Goal: Information Seeking & Learning: Learn about a topic

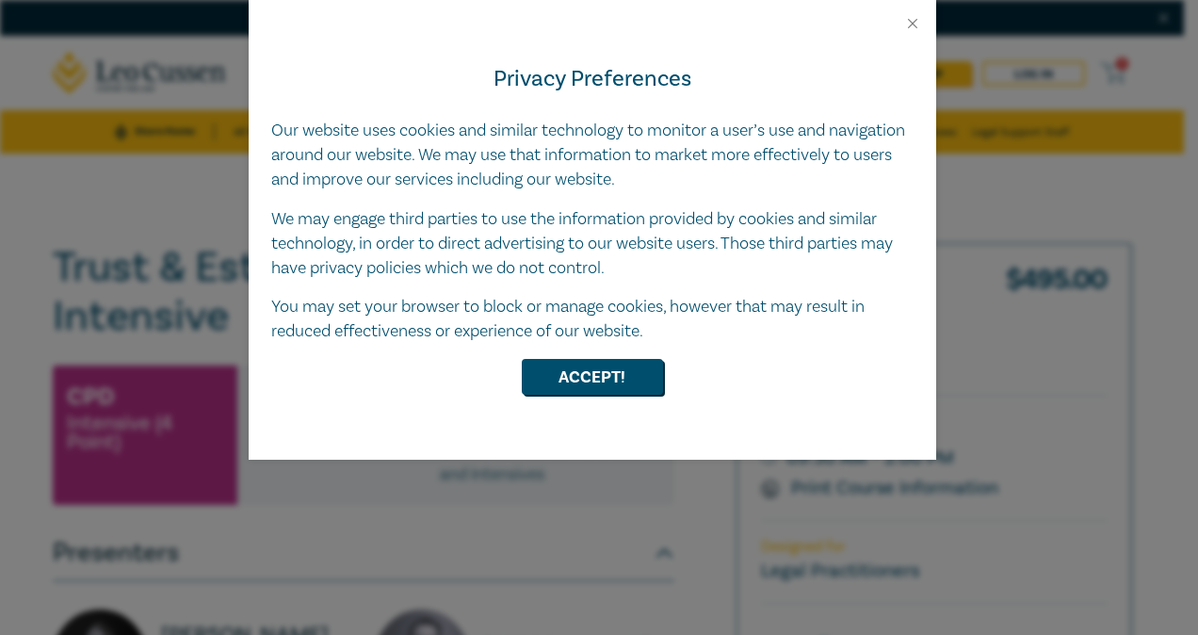
click at [926, 21] on div at bounding box center [593, 16] width 688 height 32
click at [905, 26] on button "Close" at bounding box center [912, 23] width 17 height 17
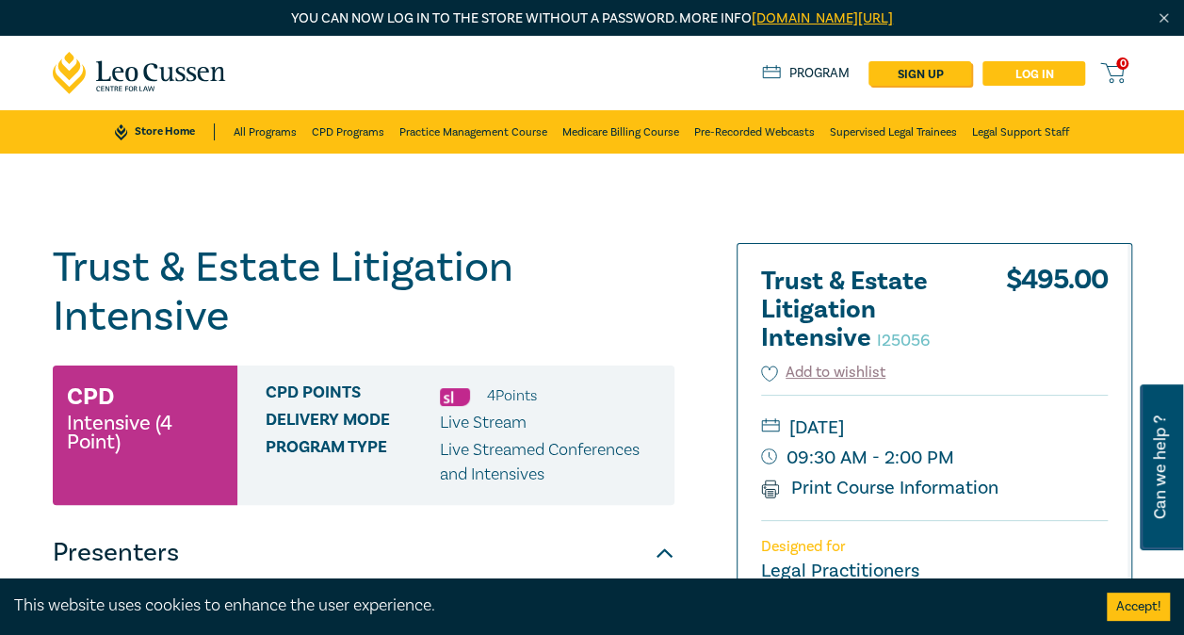
click at [1042, 73] on link "Log in" at bounding box center [1033, 73] width 103 height 24
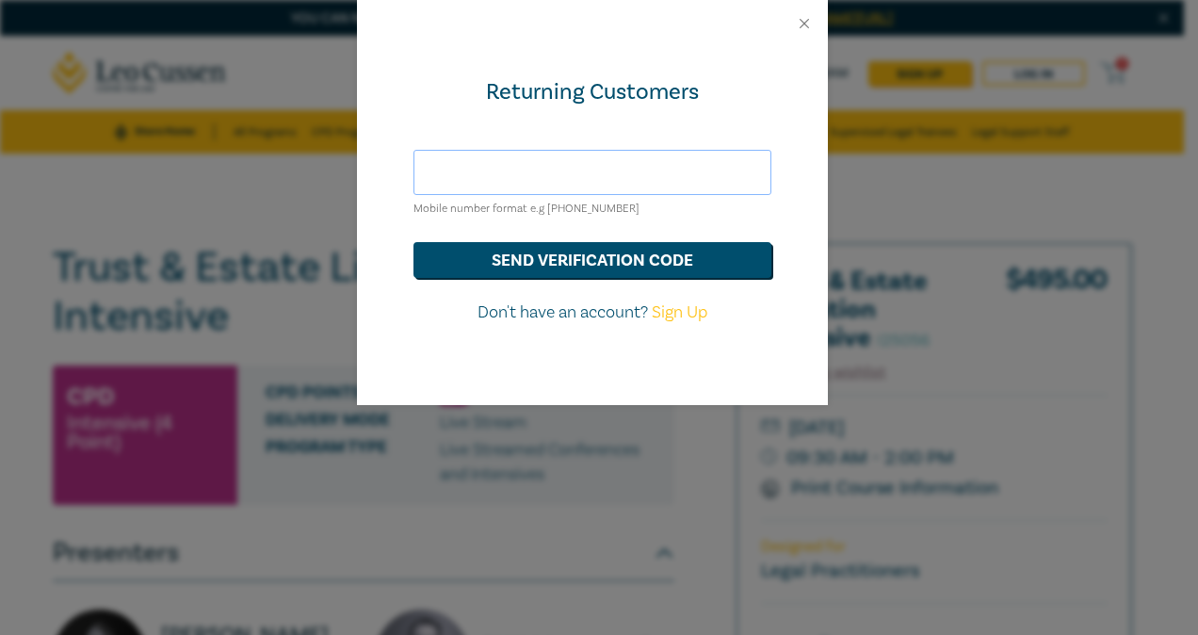
click at [516, 171] on input "text" at bounding box center [592, 172] width 358 height 45
type input "[EMAIL_ADDRESS][DOMAIN_NAME]"
click at [579, 254] on button "send verification code" at bounding box center [592, 260] width 358 height 36
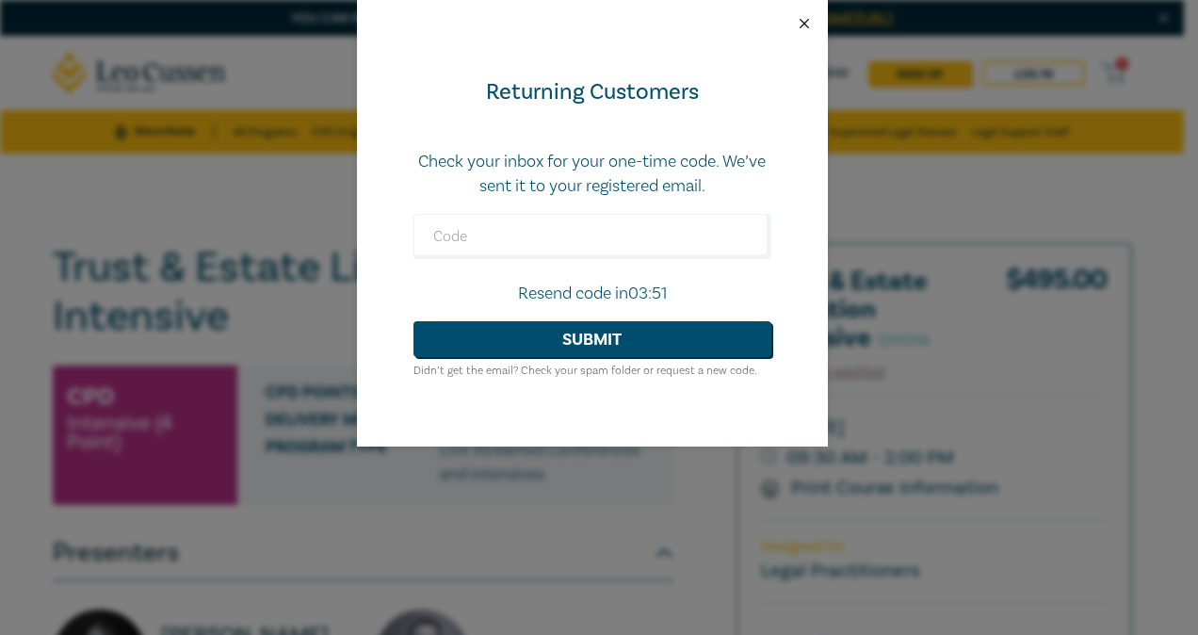
click at [801, 23] on button "Close" at bounding box center [804, 23] width 17 height 17
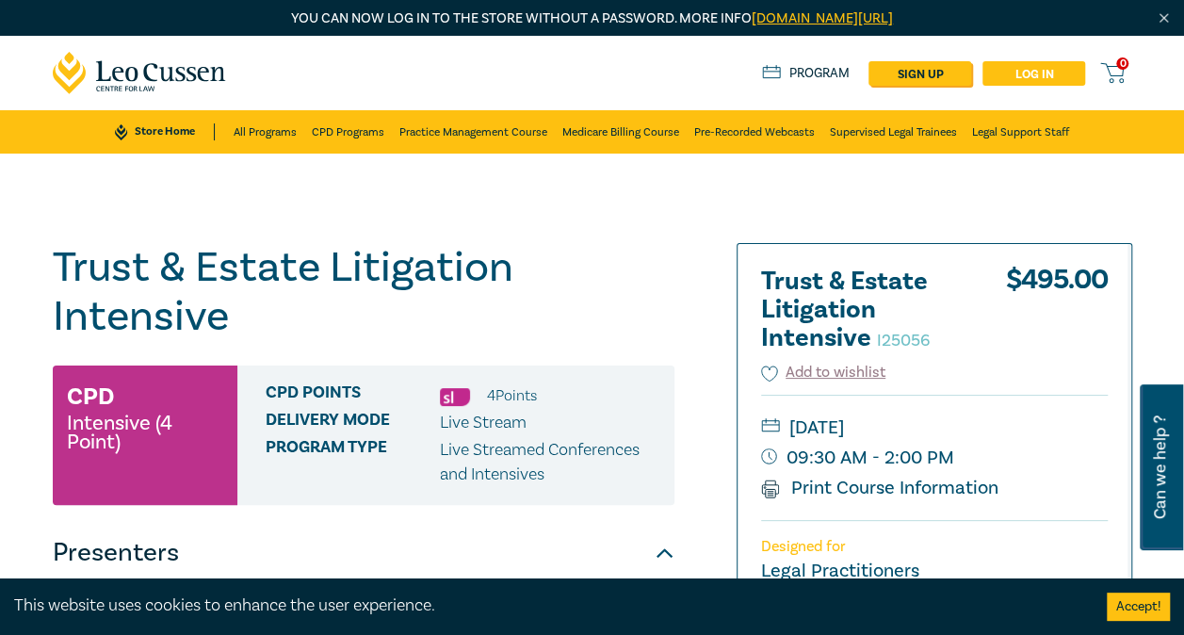
click at [1002, 84] on link "Log in" at bounding box center [1033, 73] width 103 height 24
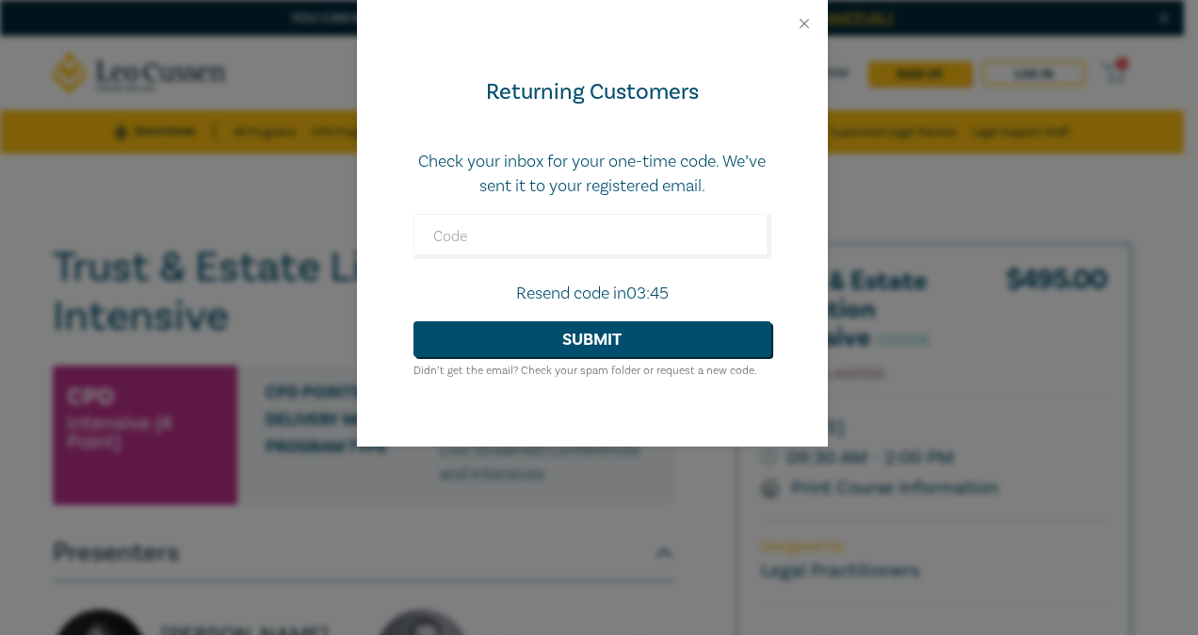
click at [580, 290] on p "Resend code in 03:45" at bounding box center [592, 294] width 358 height 24
click at [566, 248] on input "text" at bounding box center [592, 236] width 358 height 45
click at [810, 28] on button "Close" at bounding box center [804, 23] width 17 height 17
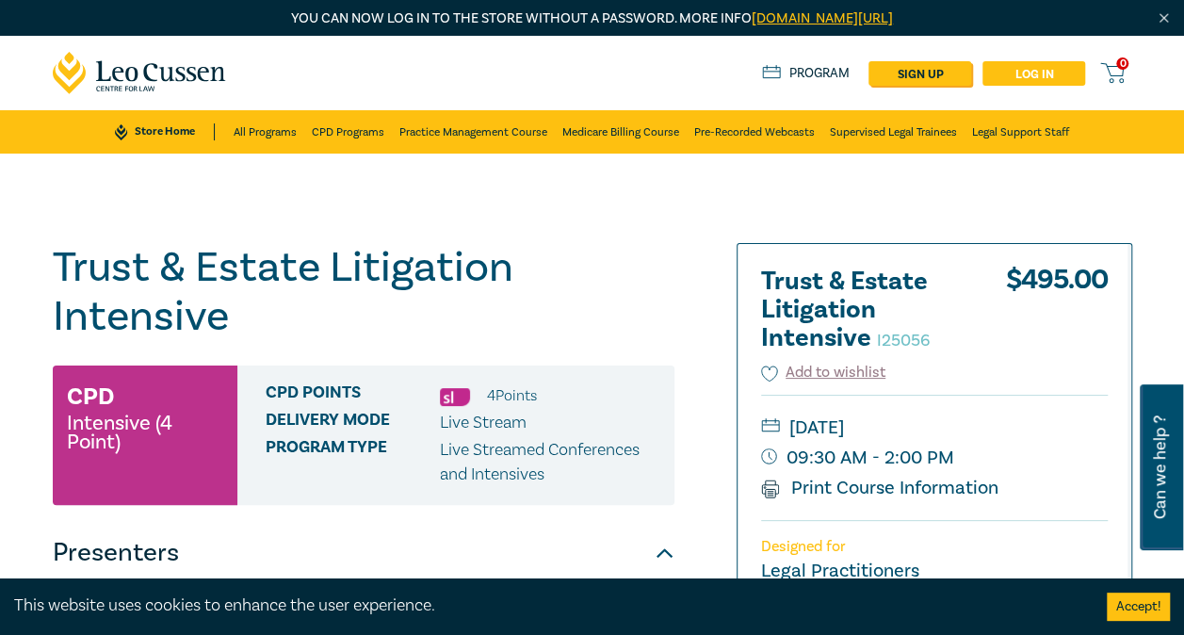
click at [1055, 73] on link "Log in" at bounding box center [1033, 73] width 103 height 24
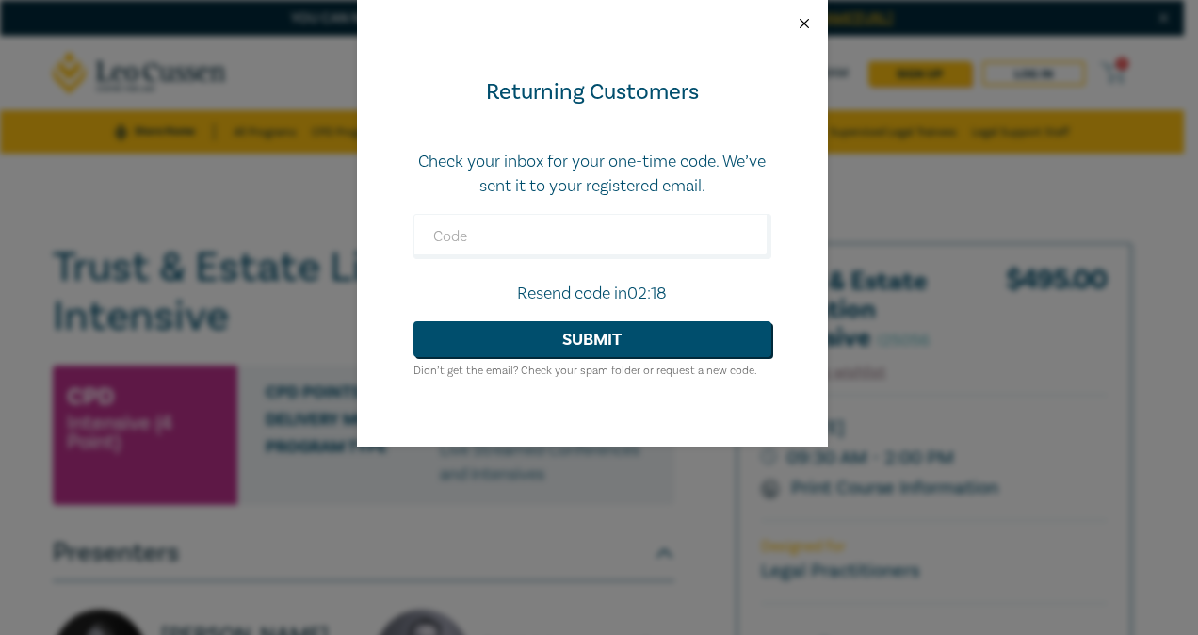
click at [808, 23] on button "Close" at bounding box center [804, 23] width 17 height 17
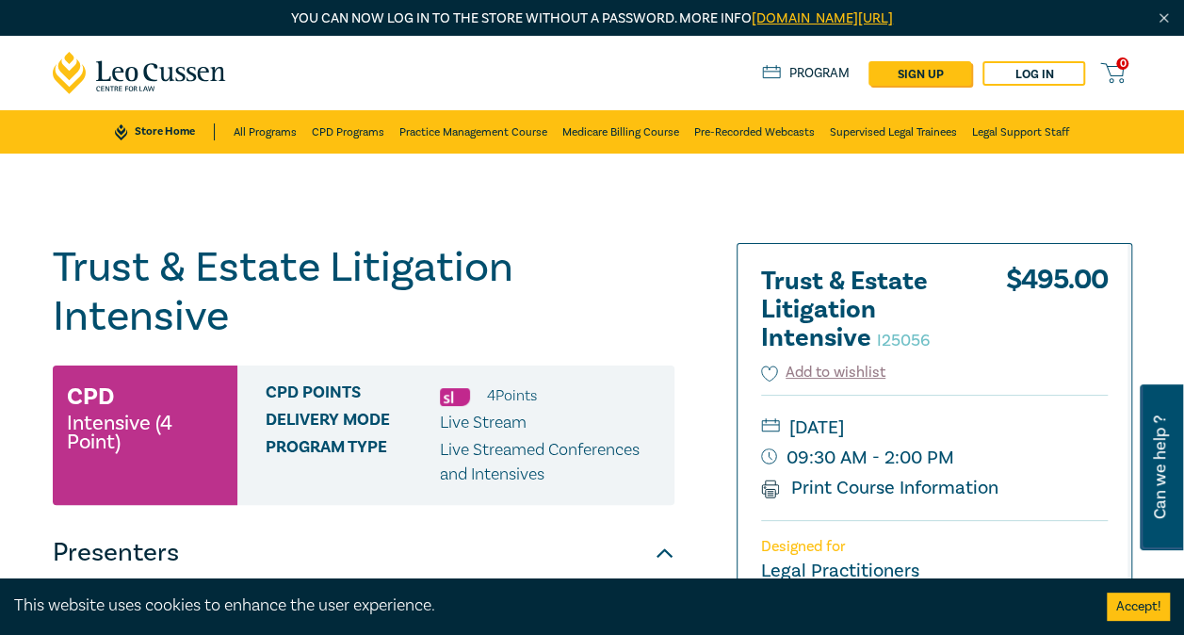
drag, startPoint x: 709, startPoint y: 202, endPoint x: 687, endPoint y: 243, distance: 47.2
click at [1170, 23] on img "Close" at bounding box center [1164, 18] width 16 height 16
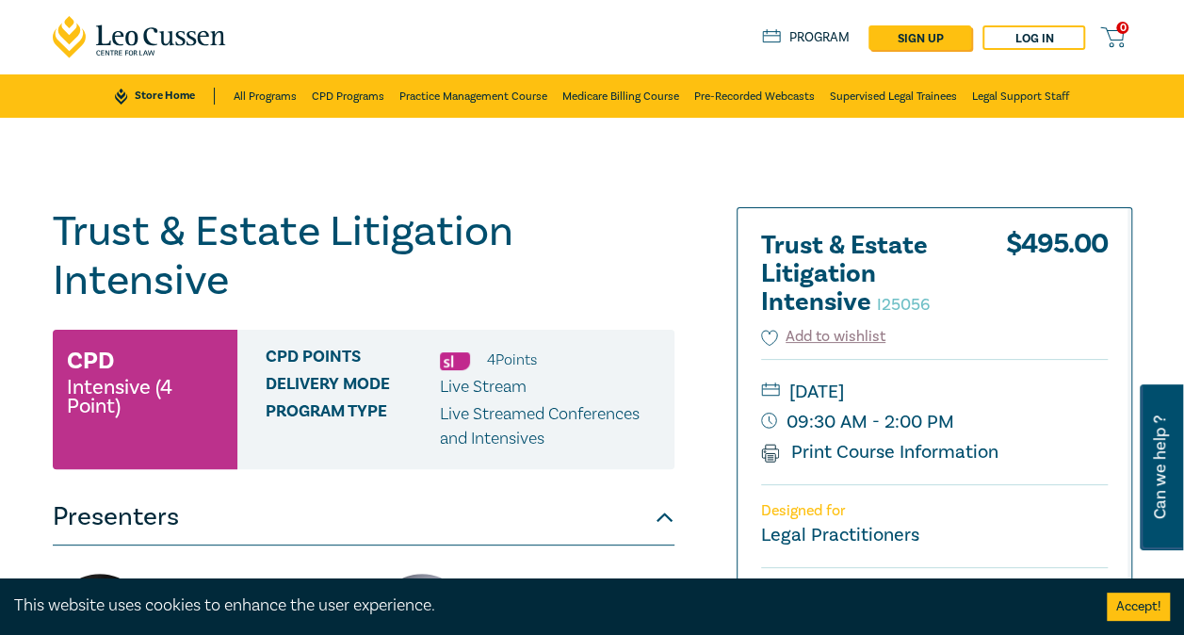
click at [823, 38] on link "Program" at bounding box center [806, 37] width 88 height 17
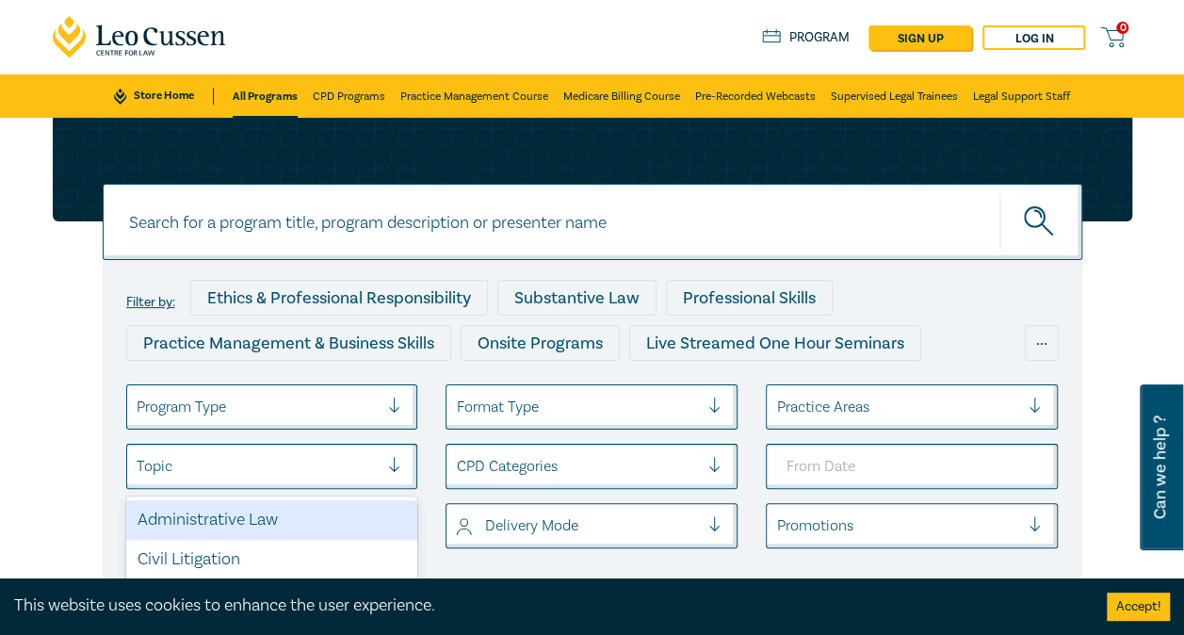
click at [215, 466] on div at bounding box center [258, 466] width 243 height 24
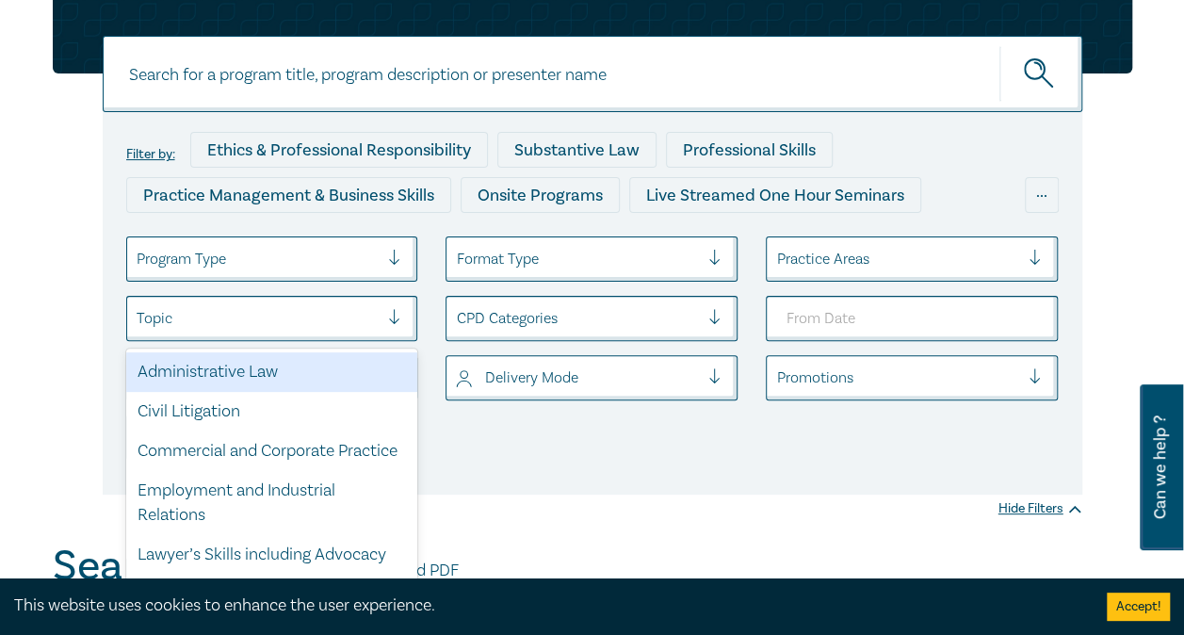
scroll to position [151, 0]
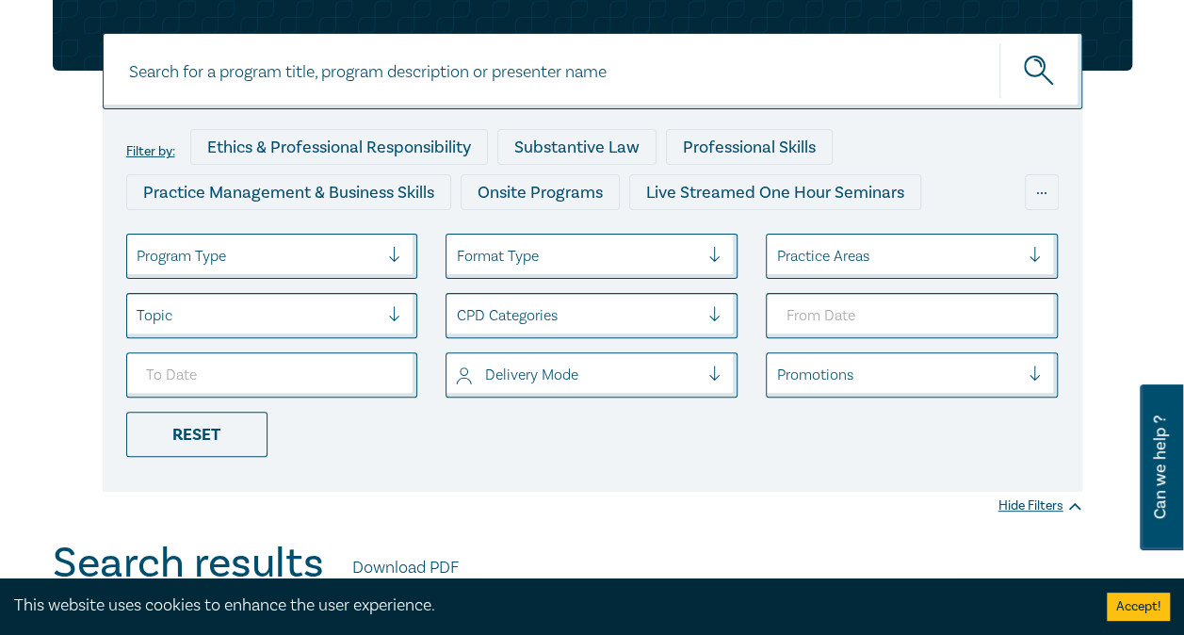
click at [671, 431] on ul "Program Type Format Type Practice Areas Topic CPD Categories Delivery Mode Prom…" at bounding box center [592, 345] width 961 height 223
click at [628, 92] on input at bounding box center [592, 71] width 979 height 76
type input "fence"
click at [999, 42] on button "submit" at bounding box center [1040, 70] width 83 height 57
click at [861, 447] on ul "Program Type Format Type Practice Areas Topic CPD Categories Delivery Mode Prom…" at bounding box center [592, 345] width 961 height 223
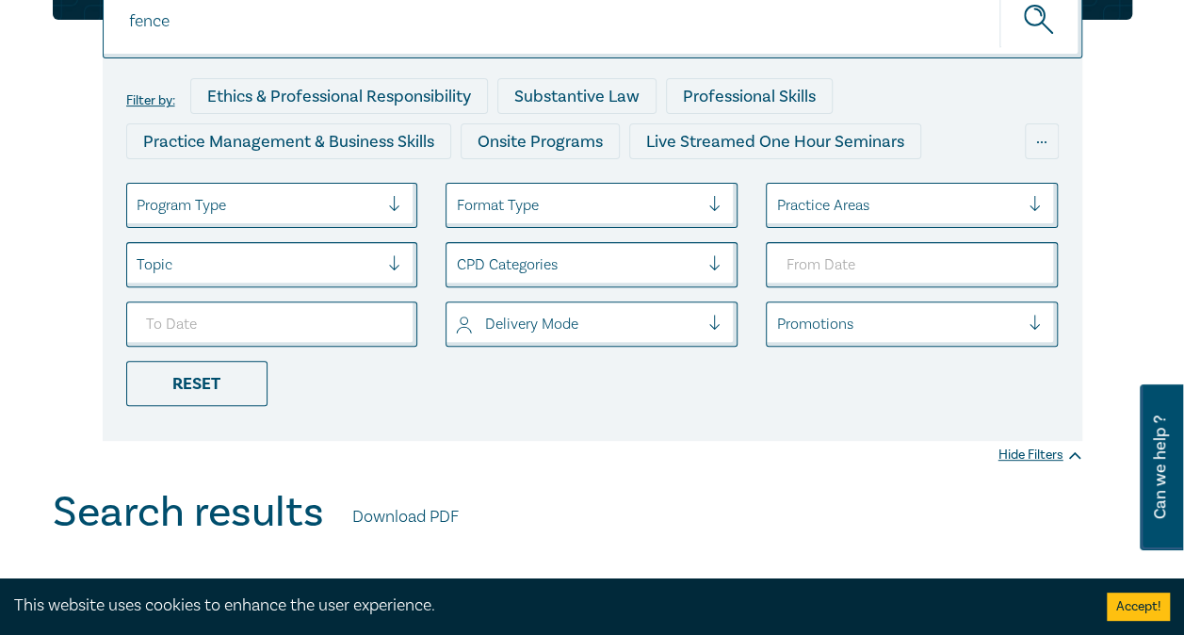
scroll to position [151, 0]
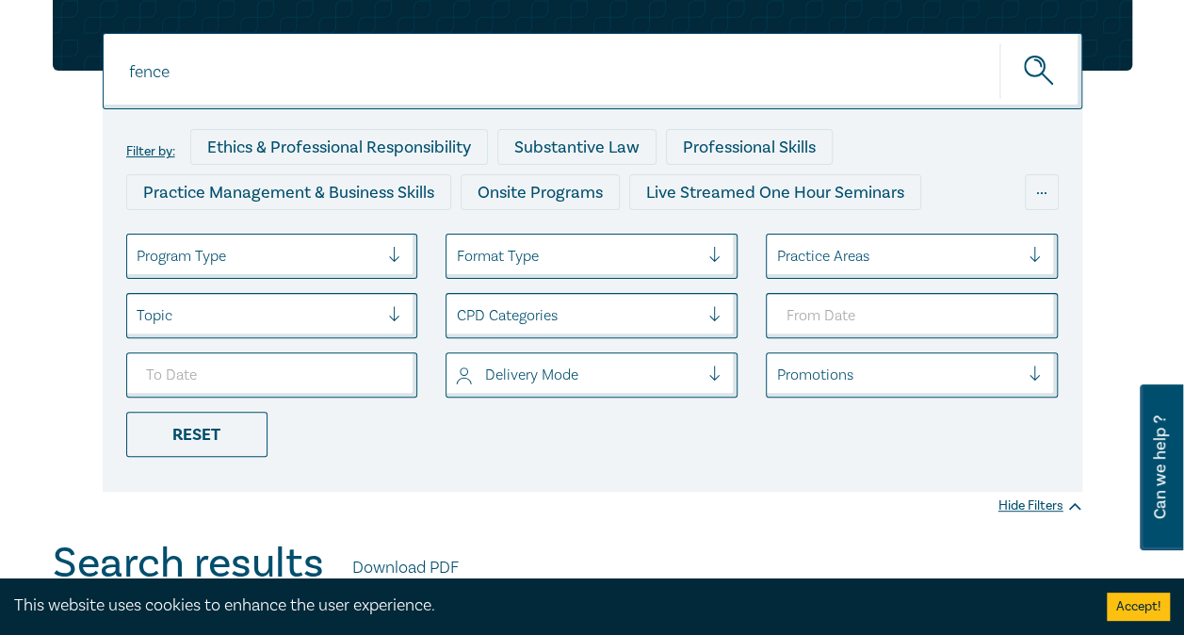
drag, startPoint x: 728, startPoint y: 47, endPoint x: 1039, endPoint y: 60, distance: 311.1
click at [1039, 60] on div "fence fence fence" at bounding box center [592, 71] width 979 height 76
click at [1039, 60] on icon "submit" at bounding box center [1040, 72] width 33 height 33
click at [1040, 58] on circle "submit" at bounding box center [1035, 67] width 20 height 20
click at [54, 443] on div "fence fence Filter by: Ethics & Professional Responsibility Substantive Law Pro…" at bounding box center [592, 229] width 1102 height 525
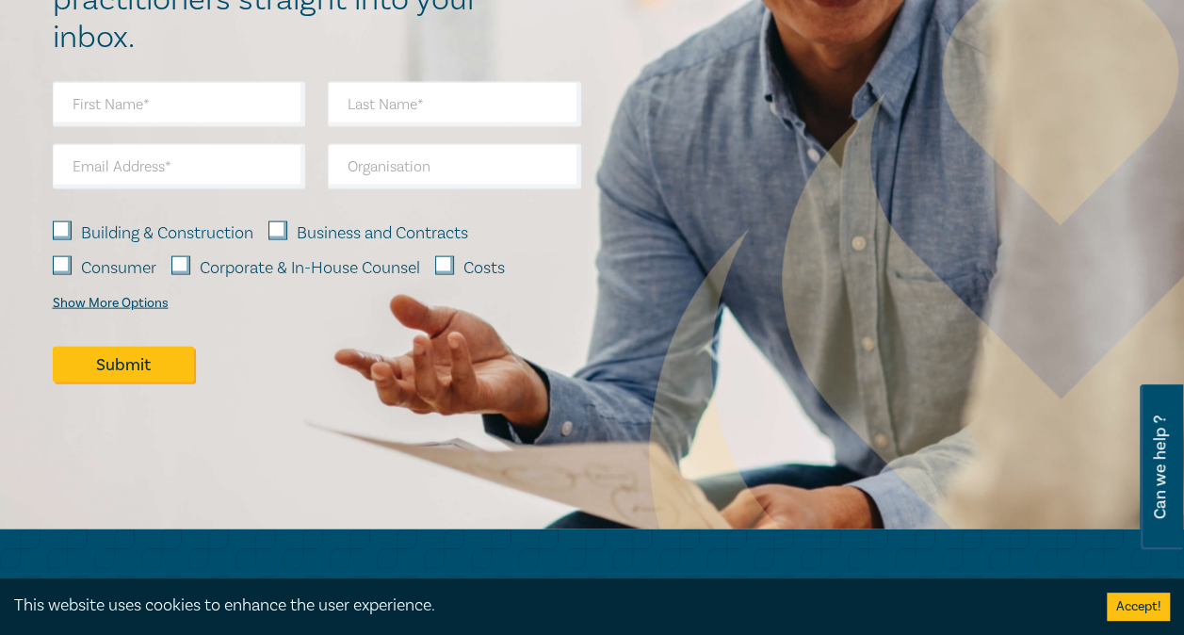
scroll to position [1876, 0]
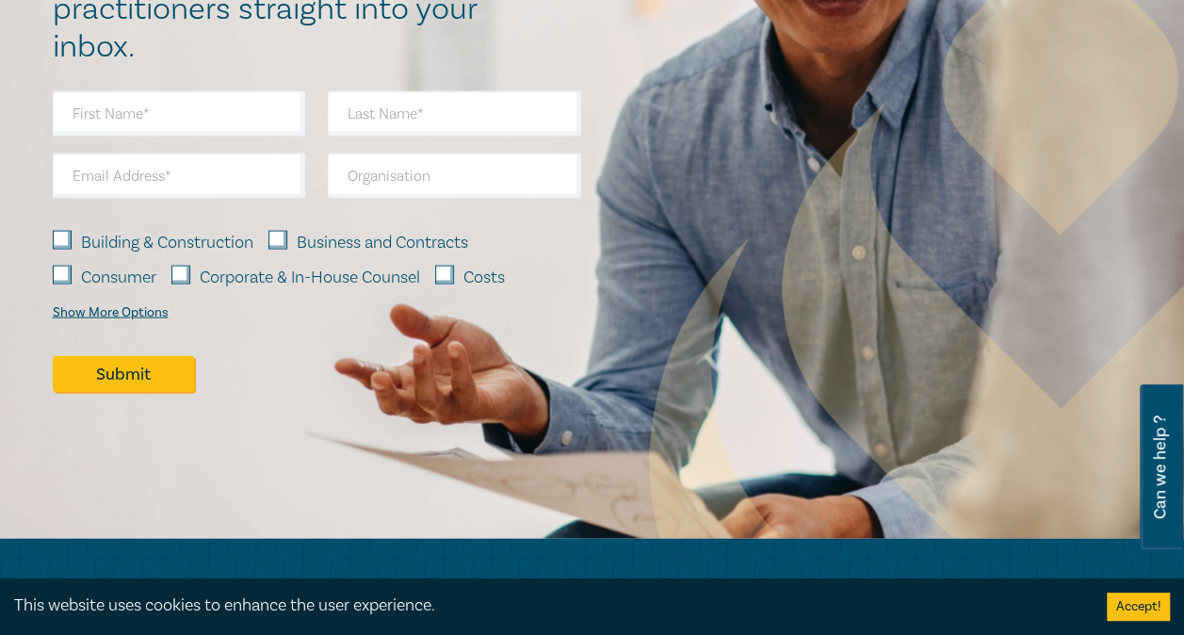
click at [143, 315] on div "Show More Options" at bounding box center [111, 312] width 116 height 15
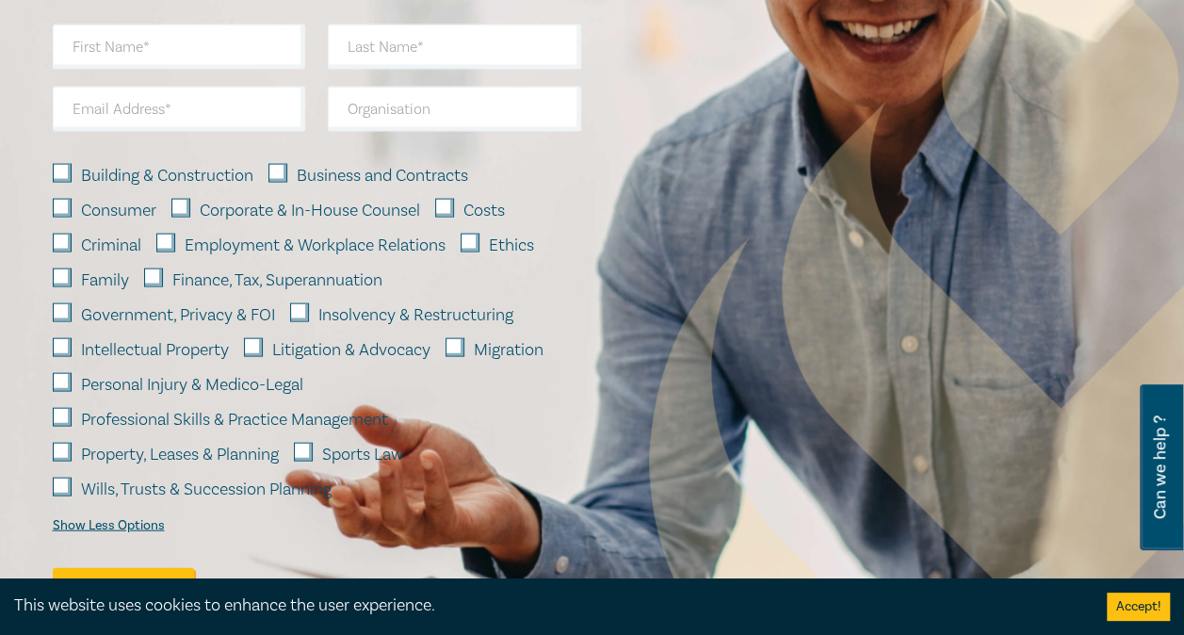
click at [151, 449] on label "Property, Leases & Planning" at bounding box center [180, 455] width 198 height 24
click at [72, 449] on input "Property, Leases & Planning" at bounding box center [62, 452] width 19 height 19
checkbox input "true"
click at [132, 568] on button "Submit" at bounding box center [123, 586] width 141 height 36
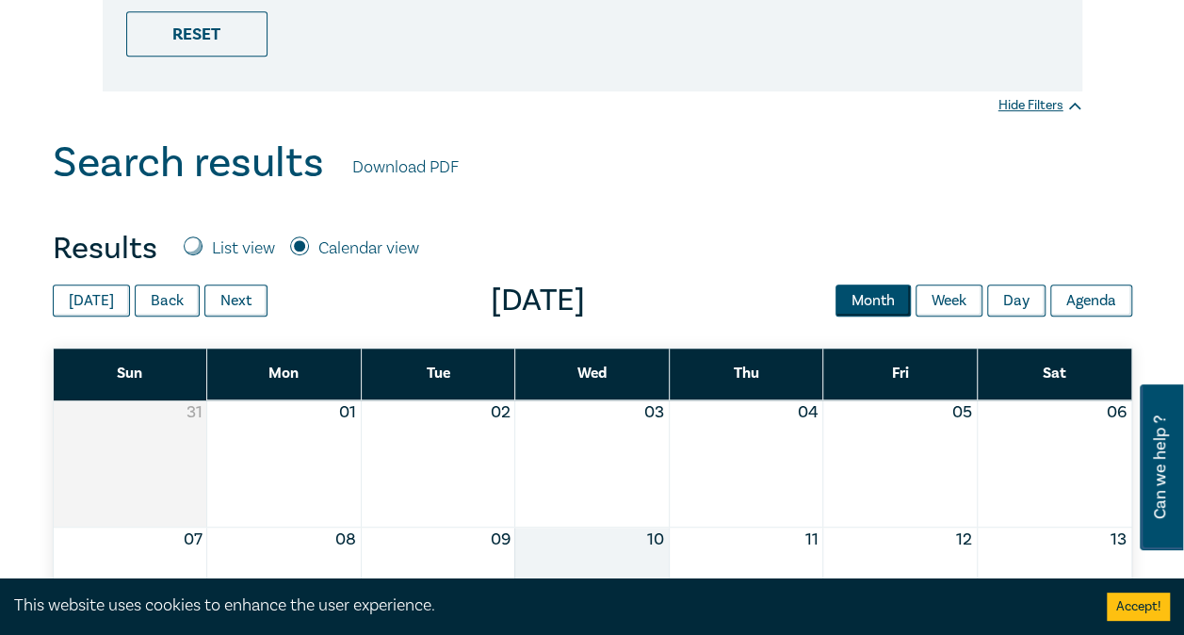
scroll to position [151, 0]
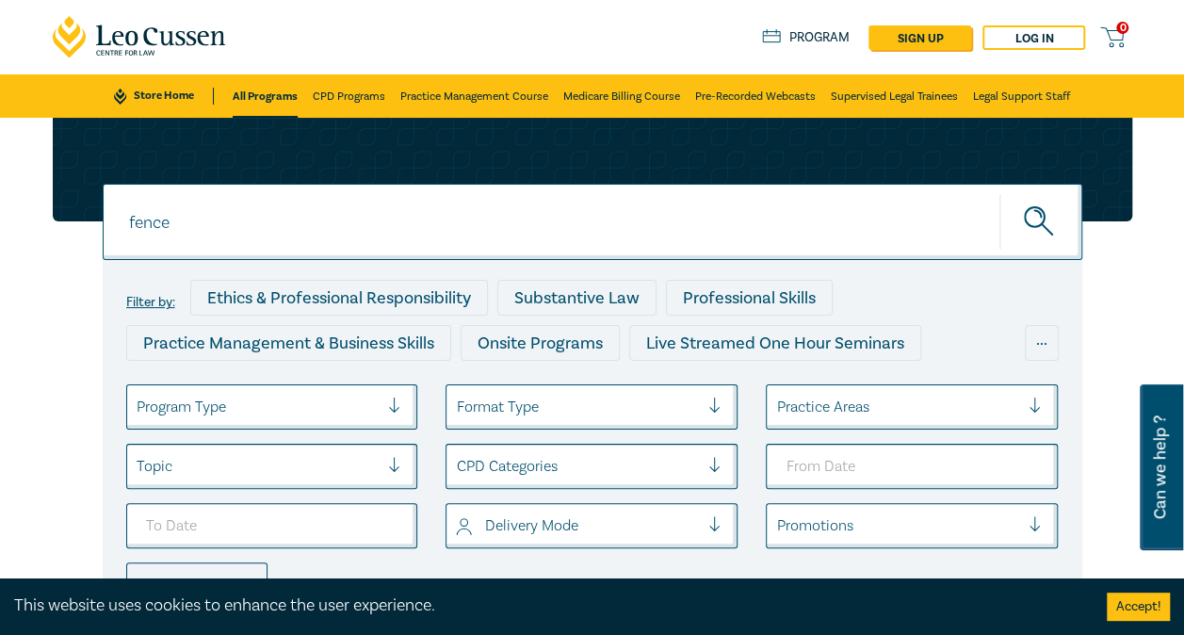
click at [83, 217] on div at bounding box center [592, 170] width 1079 height 104
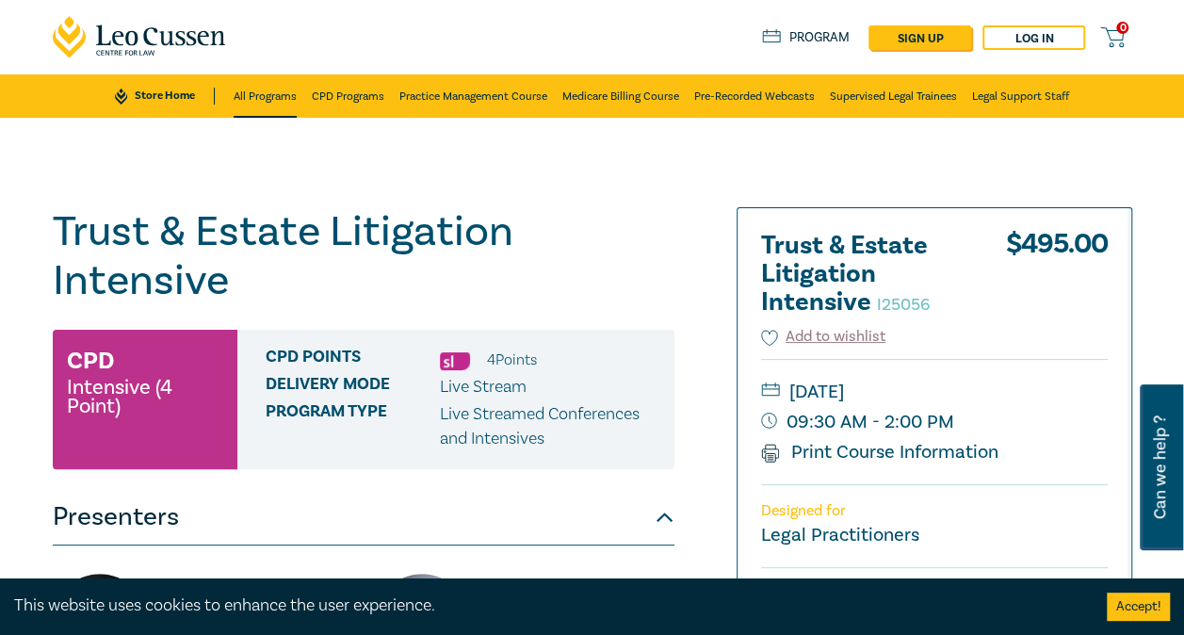
click at [262, 99] on link "All Programs" at bounding box center [265, 95] width 63 height 43
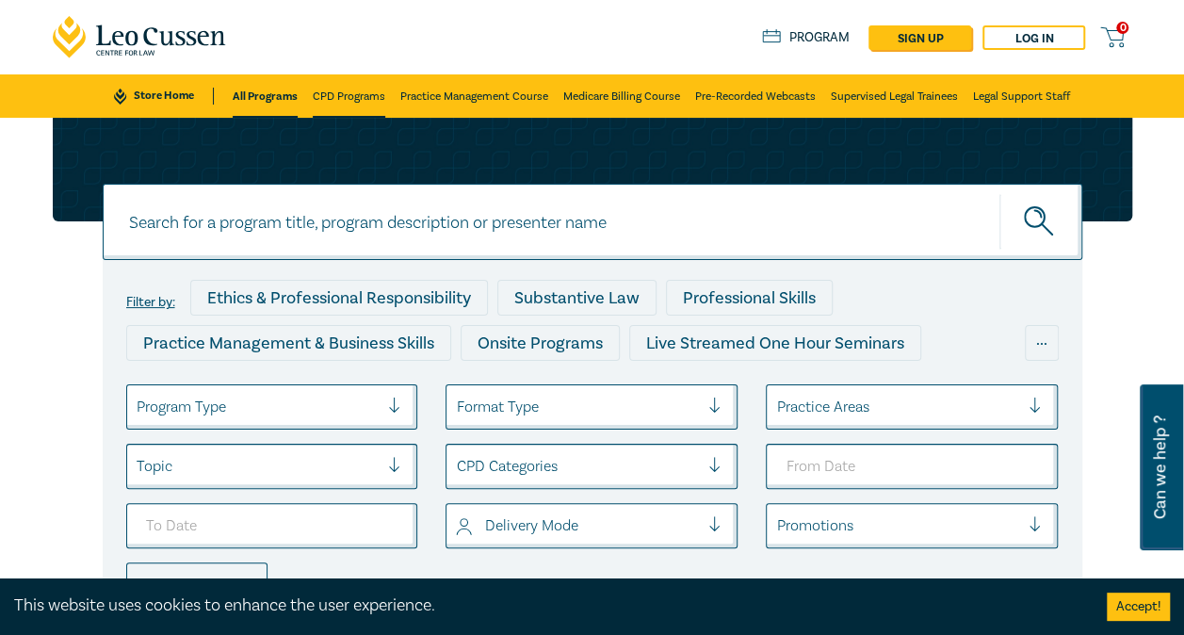
click at [333, 102] on link "CPD Programs" at bounding box center [349, 95] width 73 height 43
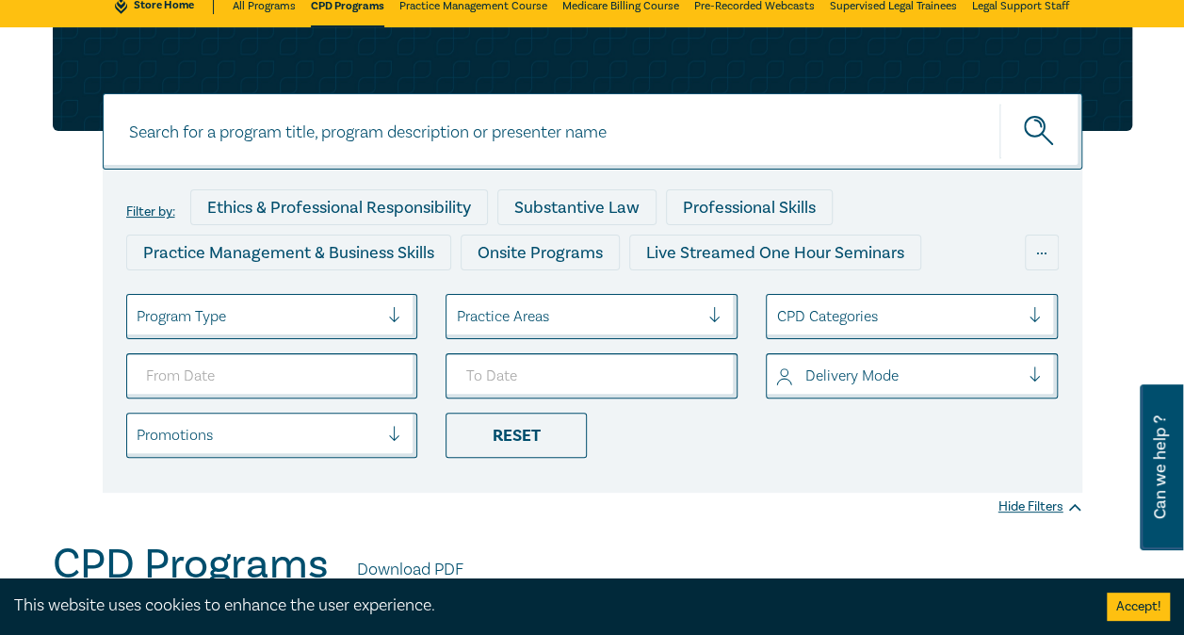
scroll to position [113, 0]
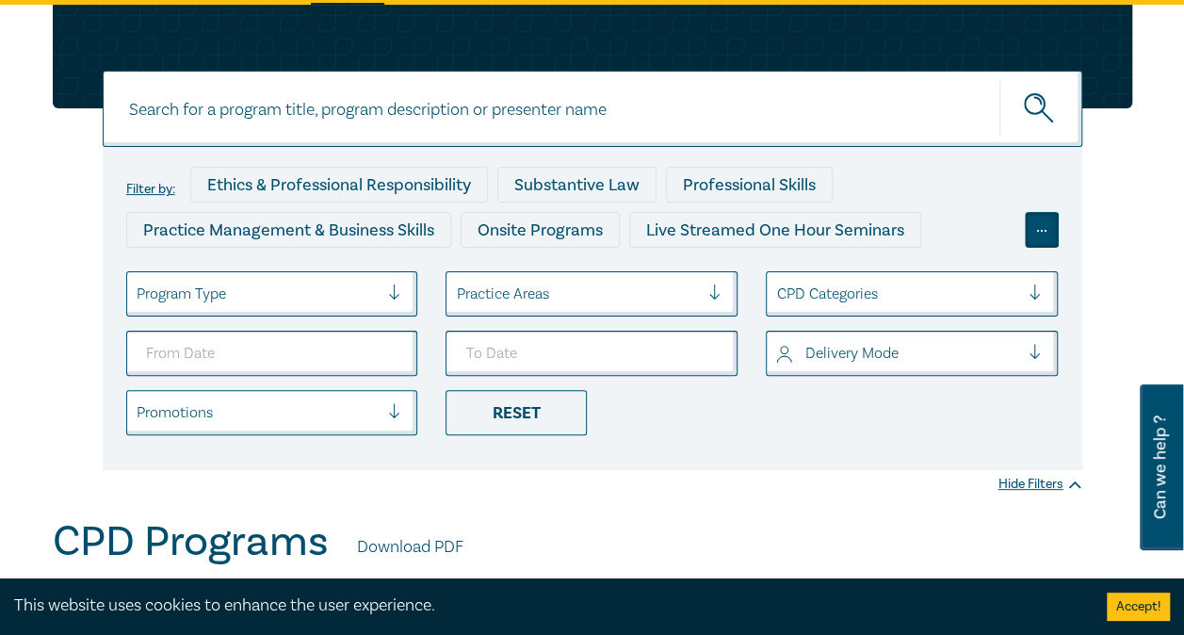
click at [1044, 241] on div "..." at bounding box center [1042, 230] width 34 height 36
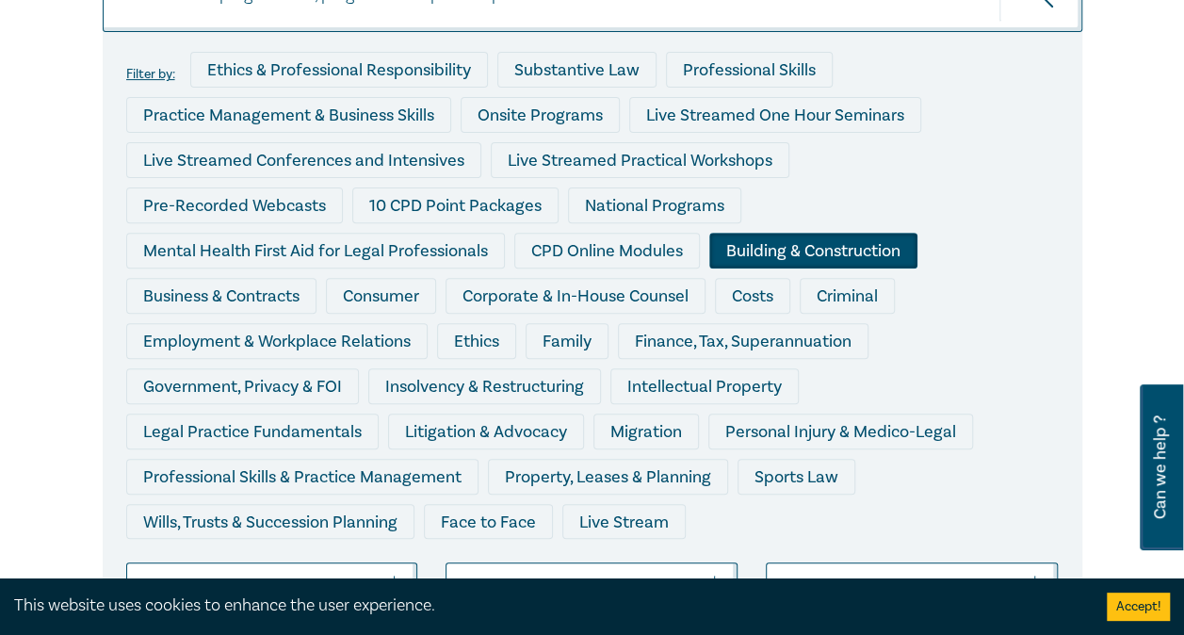
scroll to position [226, 0]
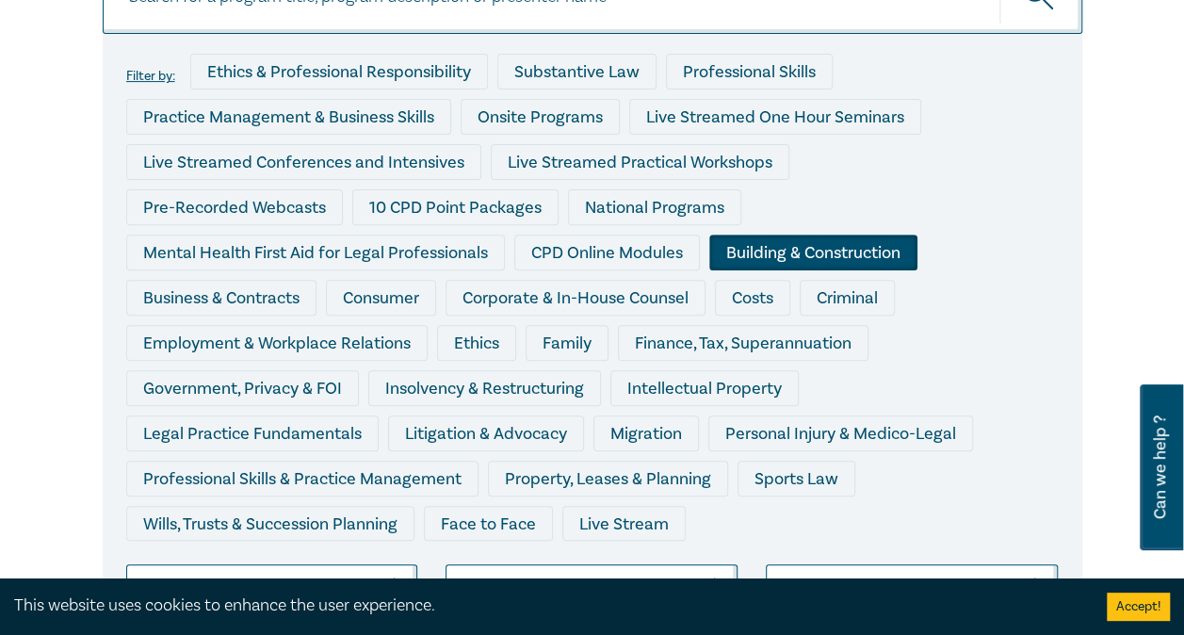
click at [709, 260] on div "Building & Construction" at bounding box center [813, 253] width 208 height 36
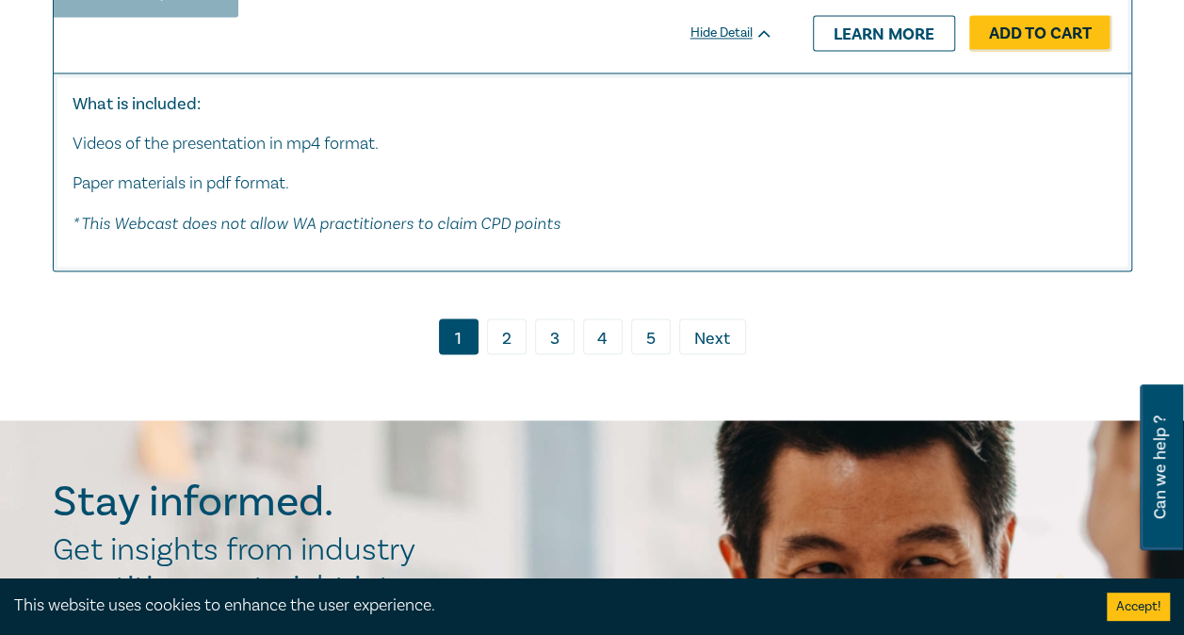
scroll to position [8592, 0]
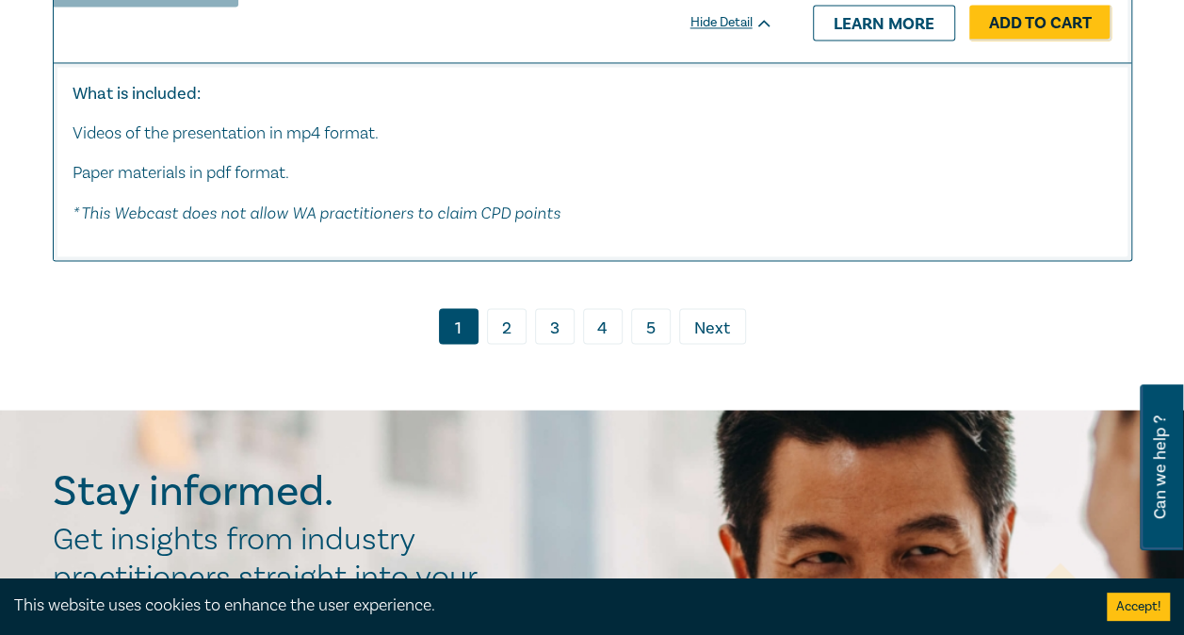
click at [735, 308] on link "› Next" at bounding box center [712, 326] width 67 height 36
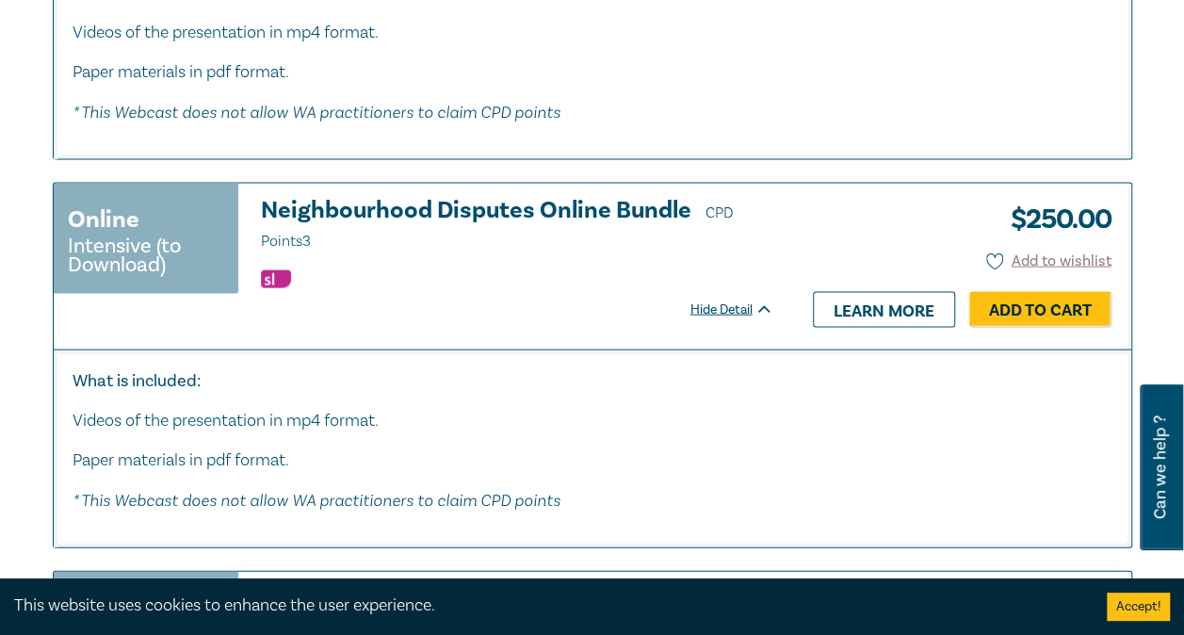
scroll to position [1884, 0]
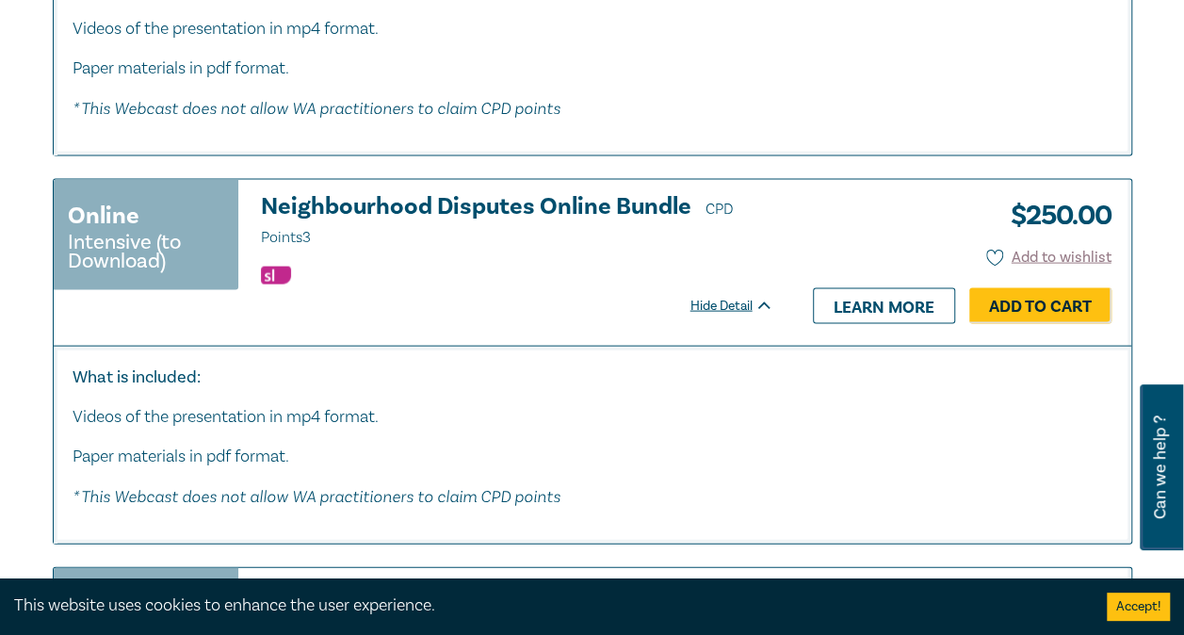
click at [546, 194] on h3 "Neighbourhood Disputes Online Bundle CPD Points 3" at bounding box center [517, 222] width 512 height 57
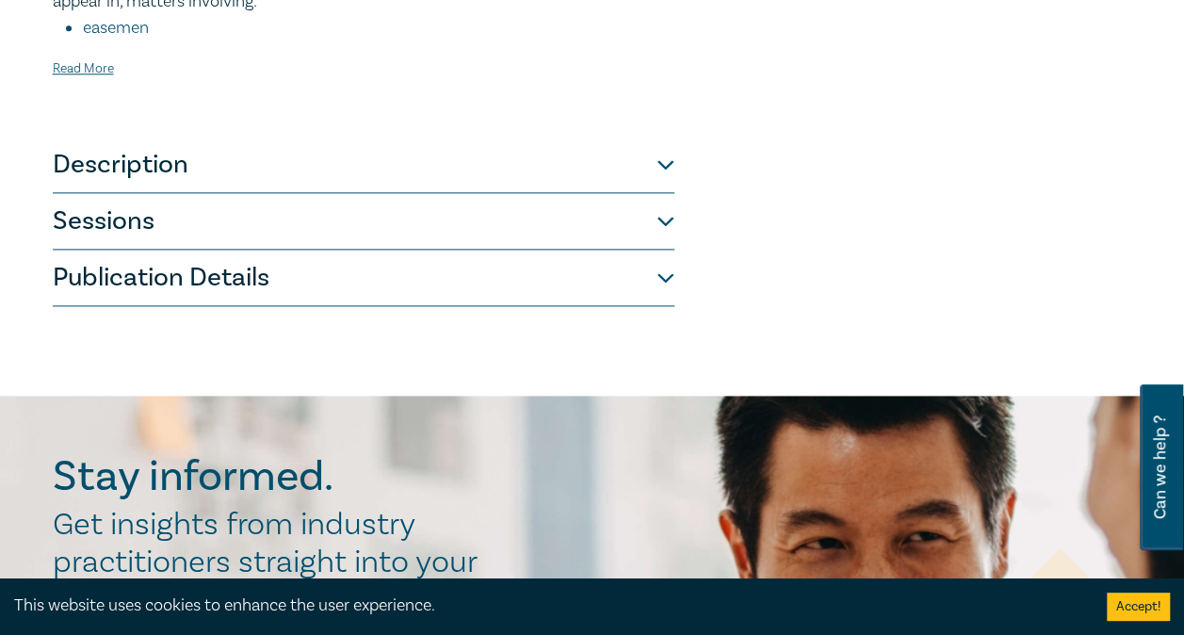
scroll to position [1092, 0]
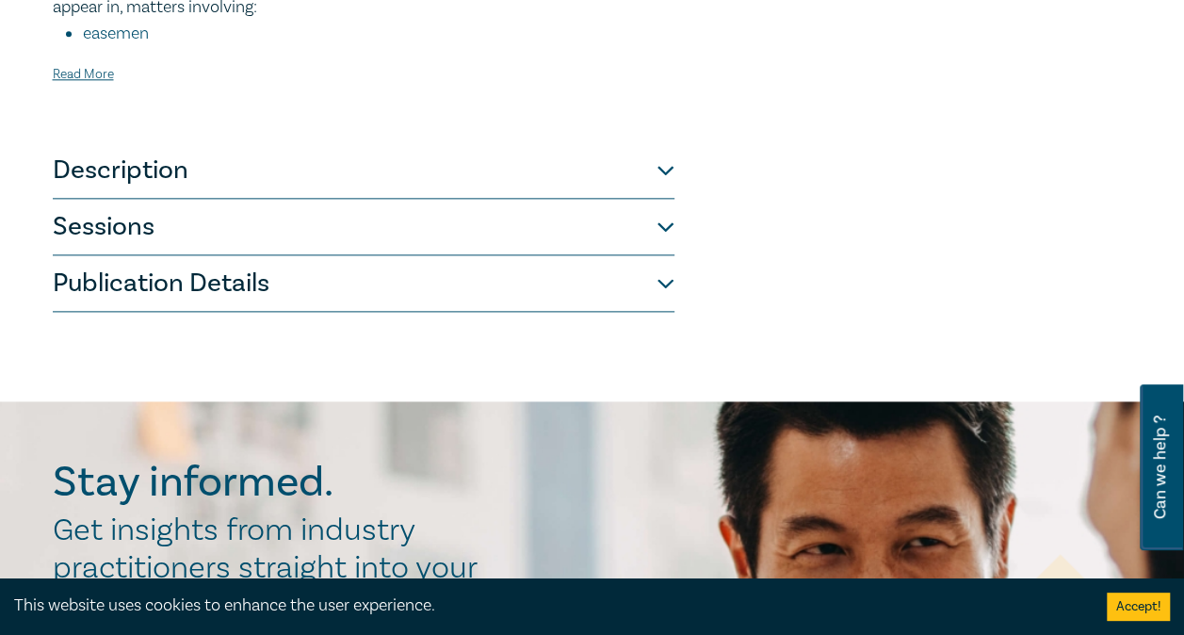
click at [356, 170] on button "Description" at bounding box center [364, 170] width 622 height 57
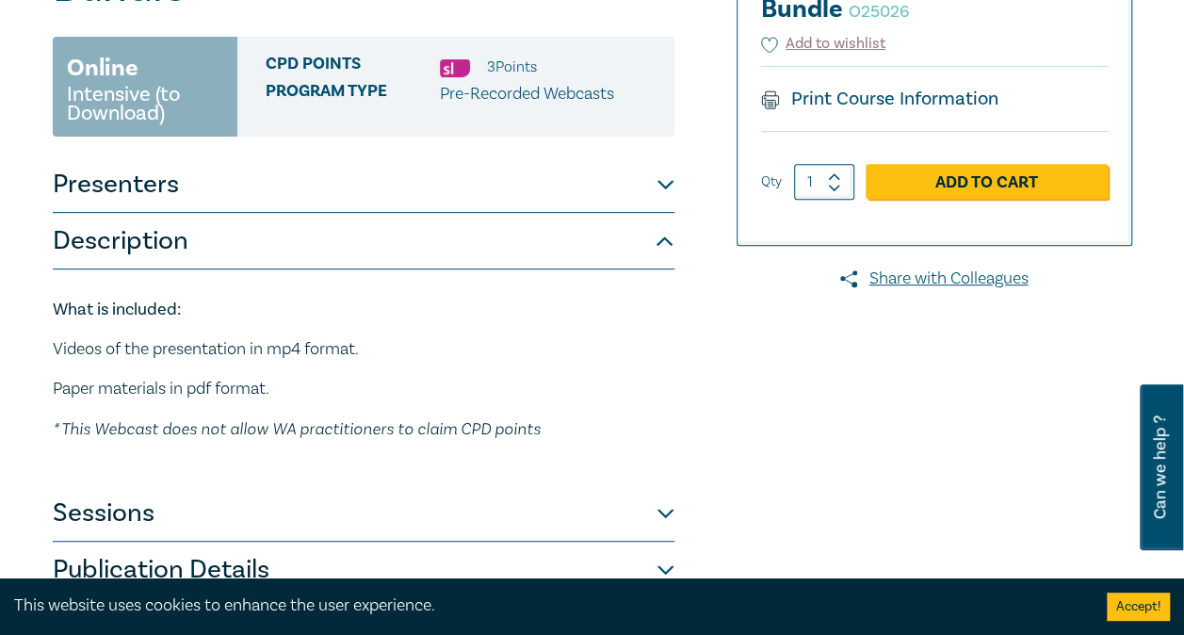
scroll to position [296, 0]
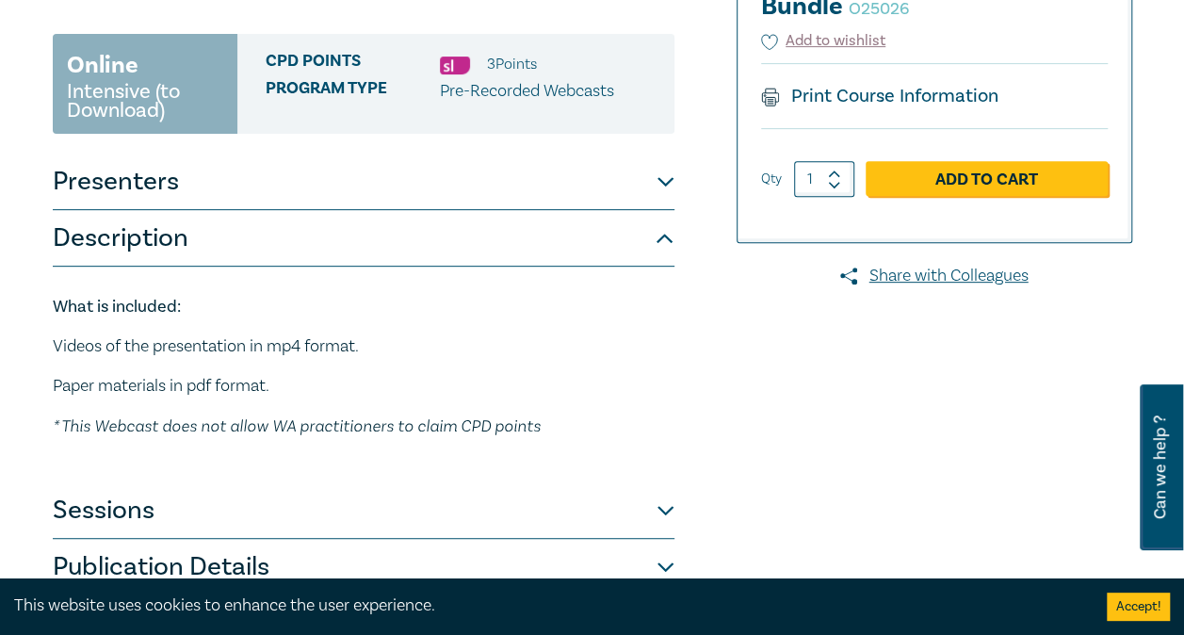
click at [449, 188] on button "Presenters" at bounding box center [364, 182] width 622 height 57
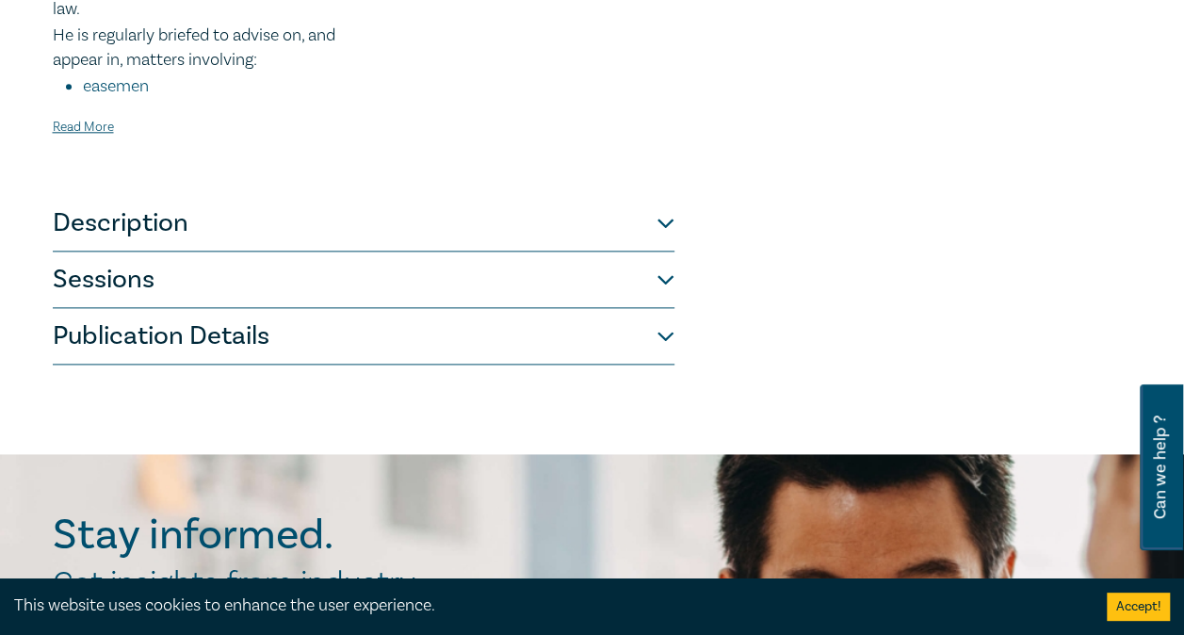
scroll to position [1049, 0]
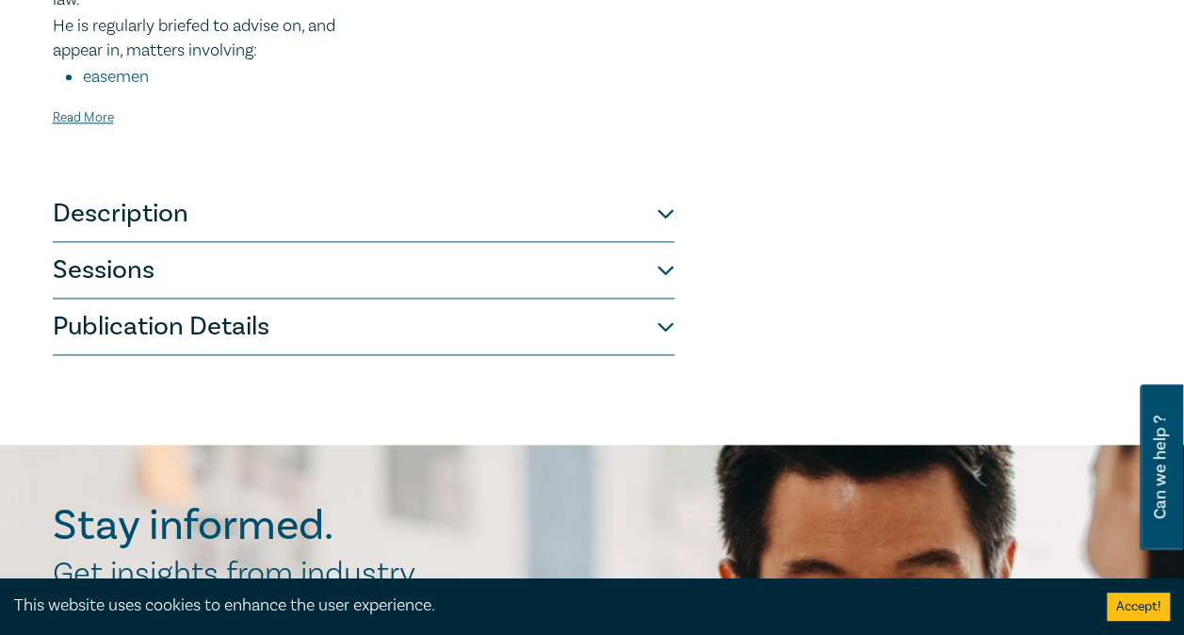
click at [402, 311] on button "Publication Details" at bounding box center [364, 327] width 622 height 57
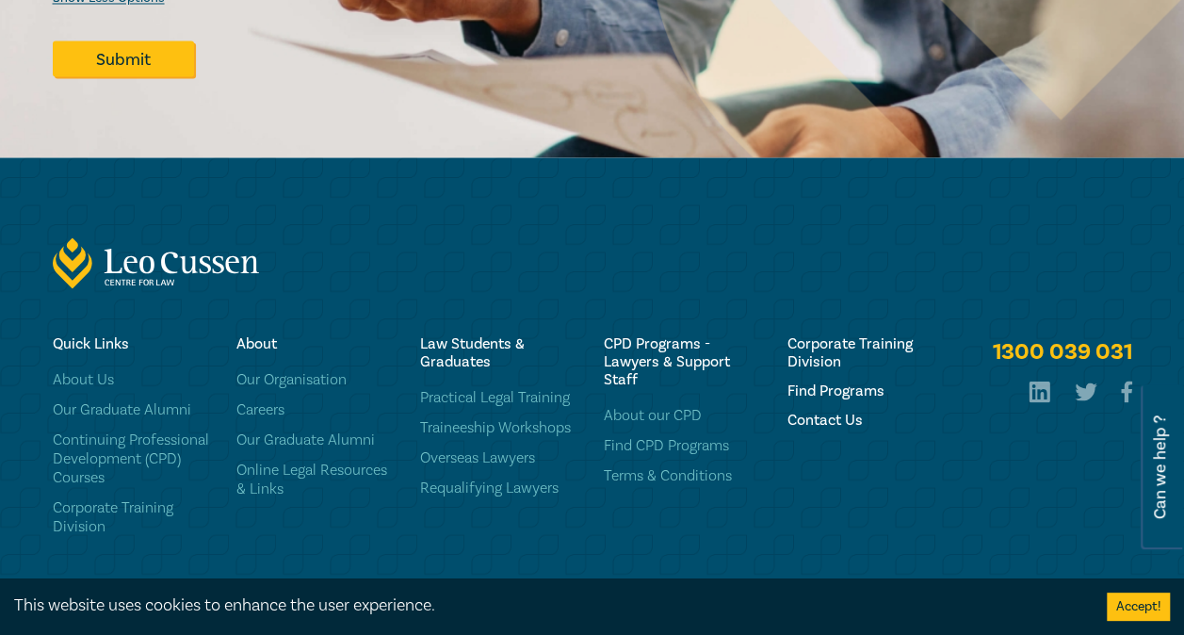
scroll to position [1797, 0]
